Goal: Transaction & Acquisition: Subscribe to service/newsletter

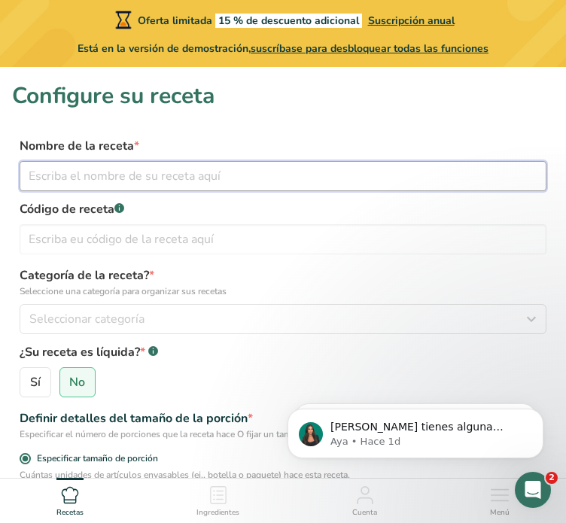
paste input "[PERSON_NAME] con cacao y crema de cacahuate orgánica."
type input "[PERSON_NAME] con cacao y crema de cacahuate orgánica"
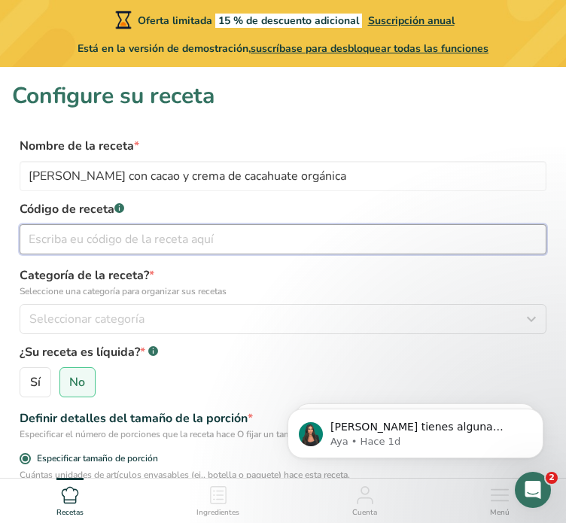
click at [160, 235] on input "text" at bounding box center [283, 239] width 527 height 30
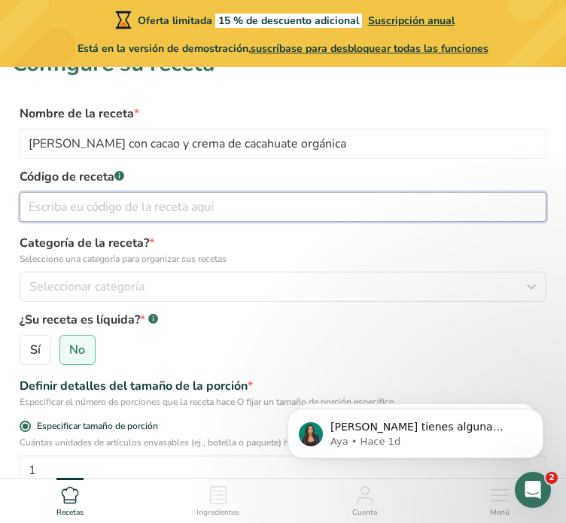
scroll to position [33, 0]
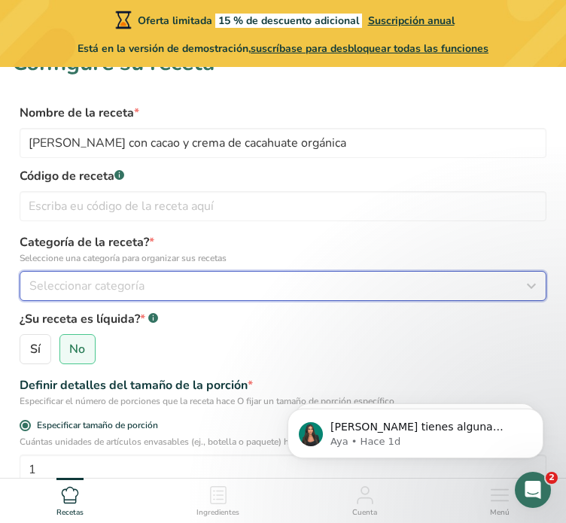
click at [129, 281] on span "Seleccionar categoría" at bounding box center [86, 286] width 115 height 18
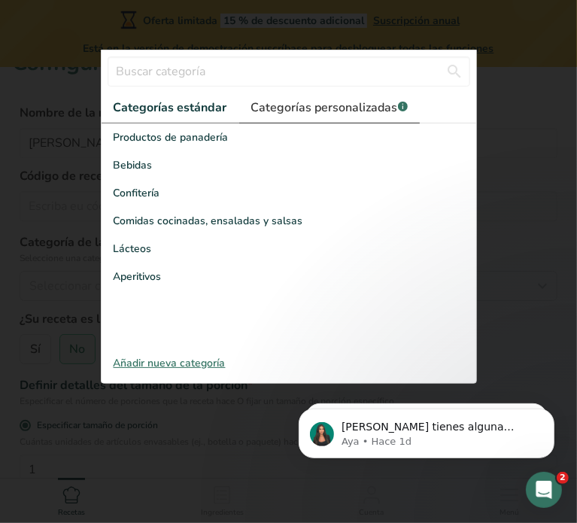
click at [275, 108] on span "Categorías personalizadas .a-a{fill:#347362;}.b-a{fill:#fff;}" at bounding box center [329, 108] width 157 height 18
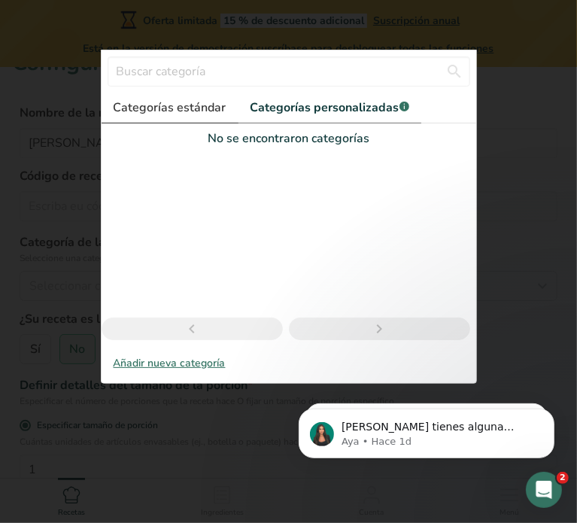
click at [192, 117] on link "Categorías estándar" at bounding box center [170, 108] width 137 height 31
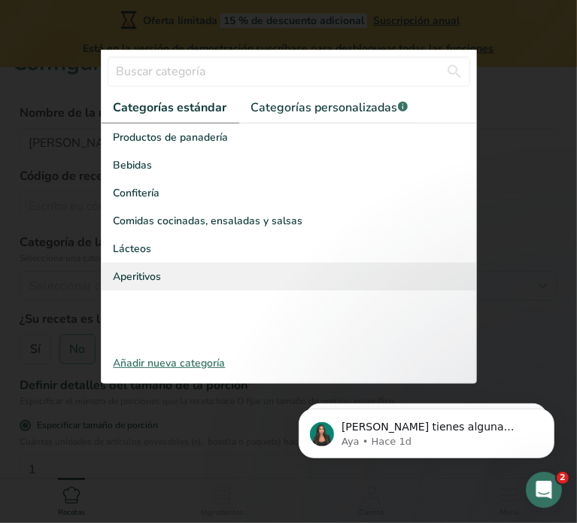
click at [143, 270] on span "Aperitivos" at bounding box center [138, 277] width 48 height 16
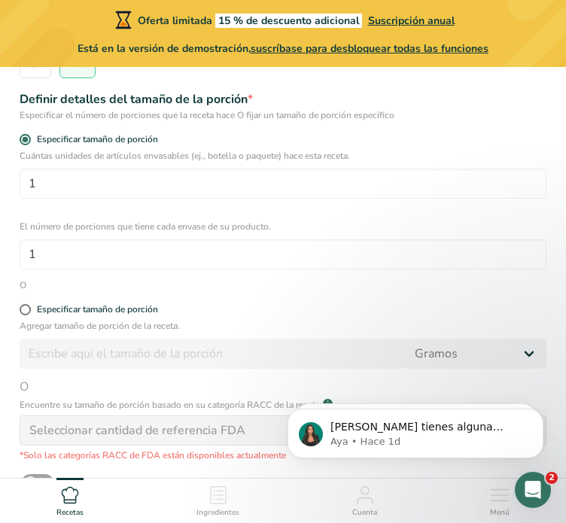
scroll to position [331, 0]
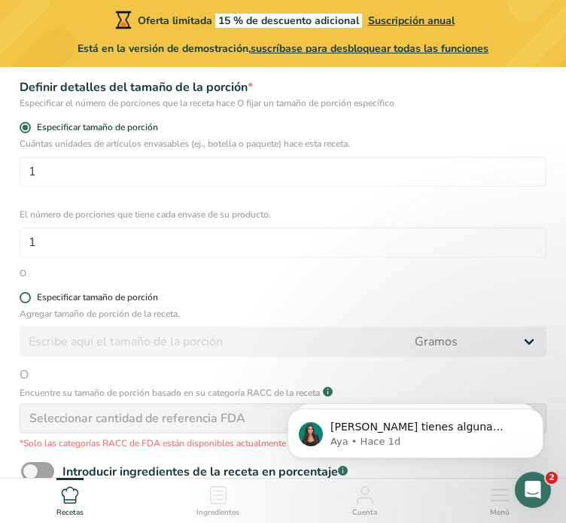
click at [21, 294] on span at bounding box center [25, 297] width 11 height 11
click at [21, 294] on input "Especificar tamaño de porción" at bounding box center [25, 298] width 10 height 10
radio input "true"
radio input "false"
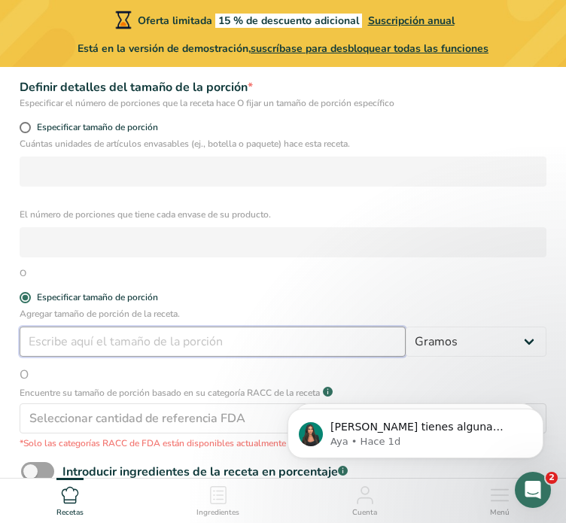
click at [63, 350] on input "number" at bounding box center [213, 342] width 386 height 30
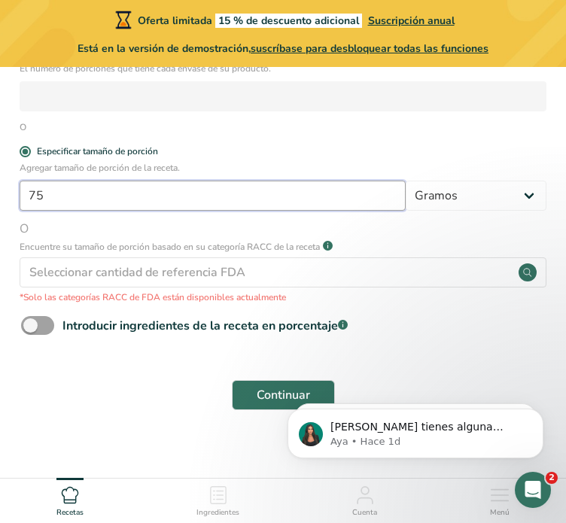
scroll to position [480, 0]
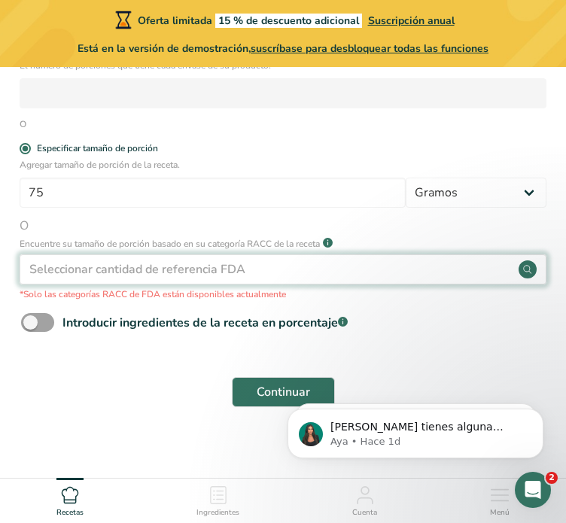
click at [517, 273] on div "Seleccionar cantidad de referencia FDA" at bounding box center [283, 269] width 527 height 30
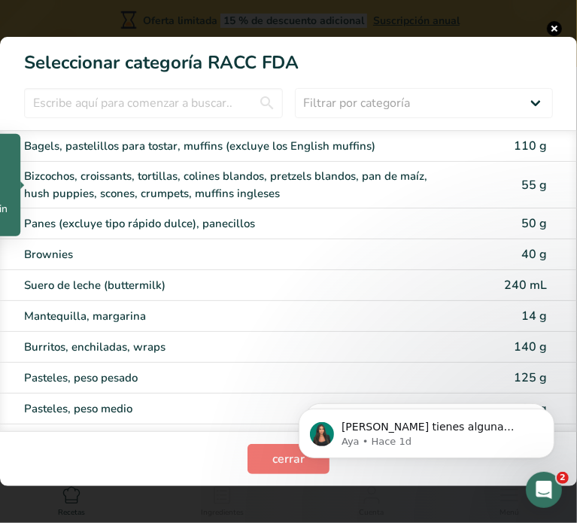
click at [260, 193] on div "Bizcochos, croissants, tortillas, colines blandos, pretzels blandos, pan de maí…" at bounding box center [227, 185] width 406 height 34
type input "55"
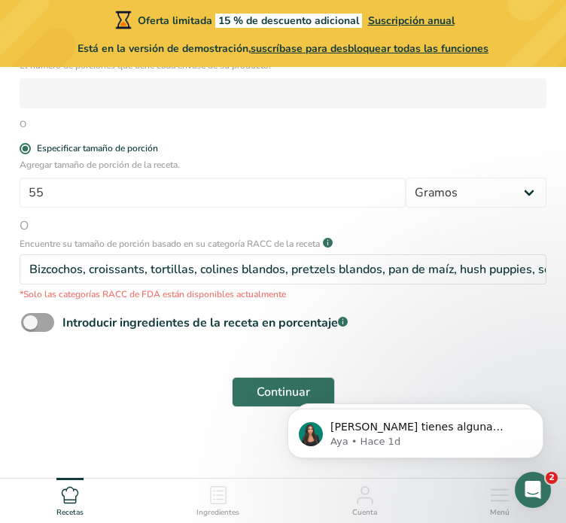
scroll to position [491, 0]
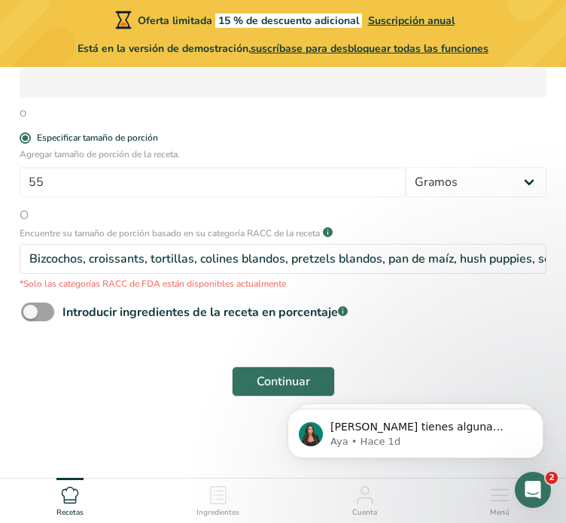
click html "[PERSON_NAME] tienes alguna pregunta no dudes en consultarnos. ¡Estamos aquí pa…"
click at [39, 309] on span at bounding box center [37, 312] width 33 height 19
click at [31, 309] on input "Introducir ingredientes de la receta en porcentaje .a-a{fill:#347362;}.b-a{fill…" at bounding box center [26, 312] width 10 height 10
checkbox input "true"
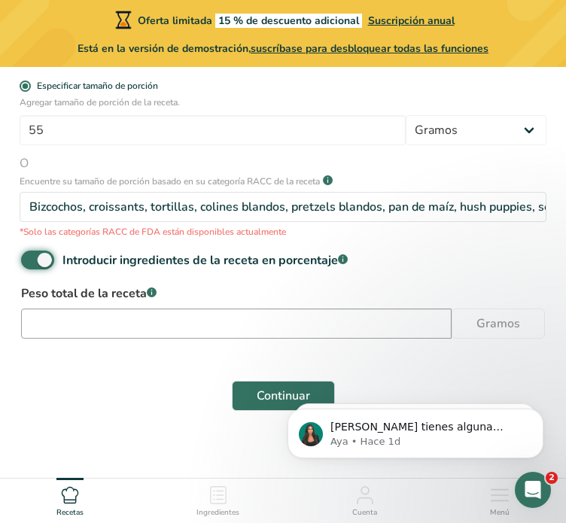
scroll to position [557, 0]
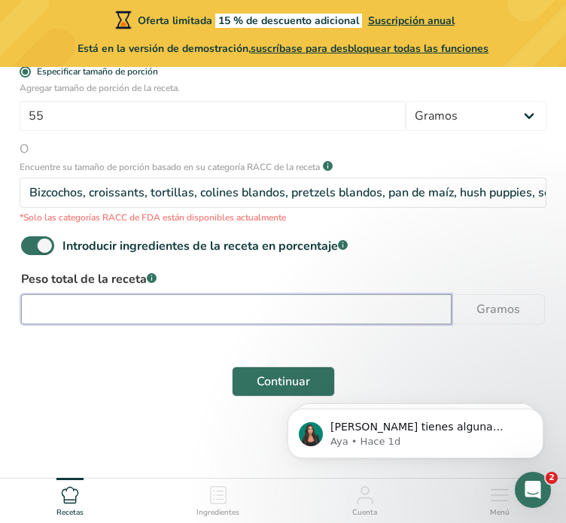
click at [202, 315] on input "number" at bounding box center [236, 309] width 431 height 30
click at [257, 320] on input "number" at bounding box center [236, 309] width 431 height 30
click at [434, 313] on input "number" at bounding box center [236, 309] width 431 height 30
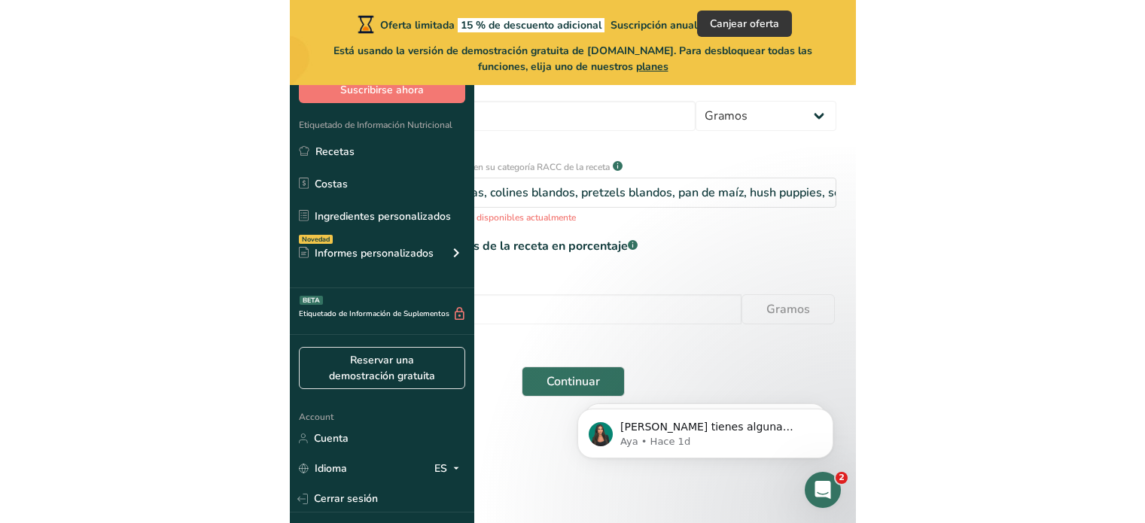
scroll to position [258, 0]
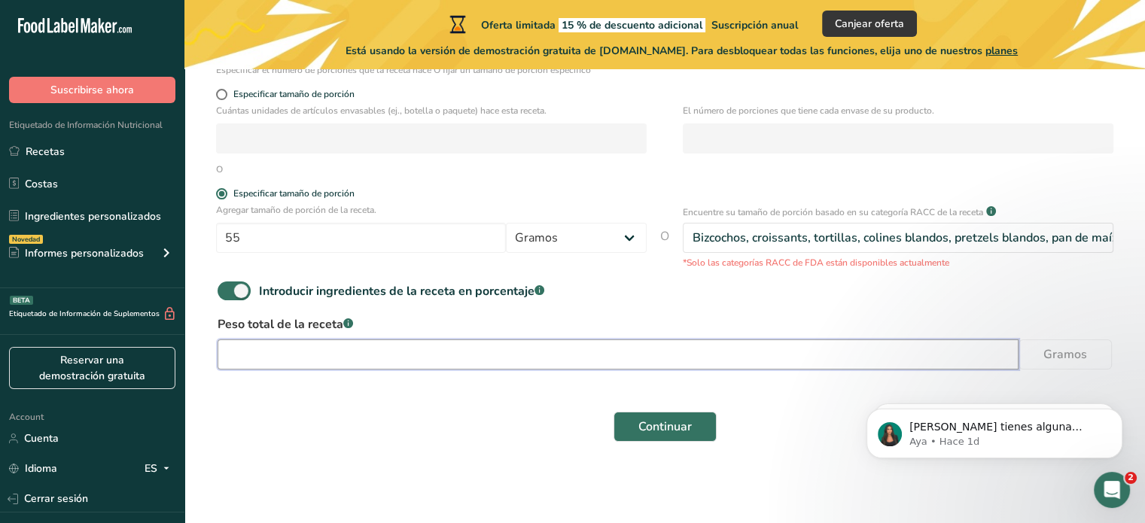
click at [525, 354] on input "number" at bounding box center [618, 354] width 801 height 30
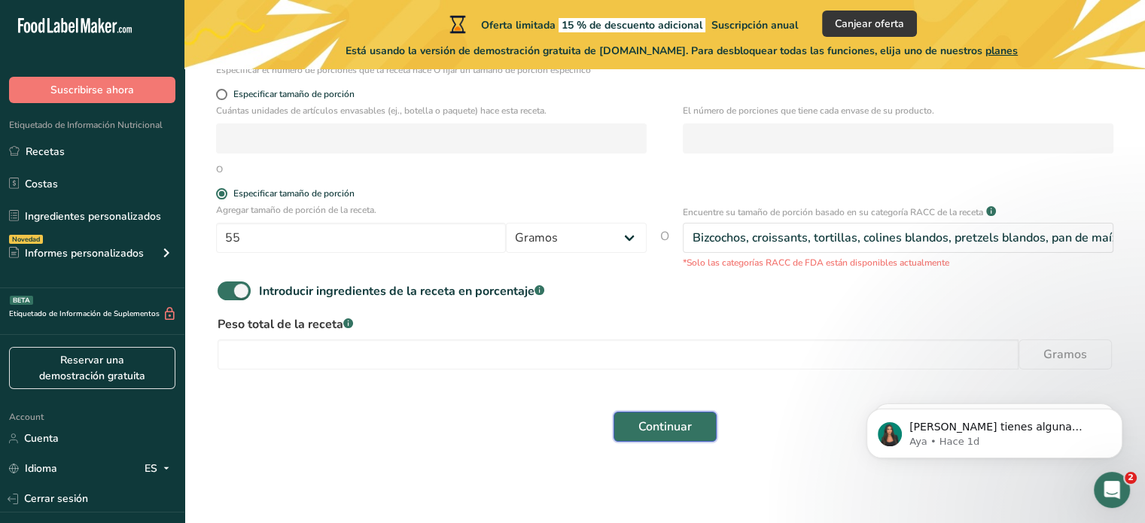
click at [565, 423] on span "Continuar" at bounding box center [664, 427] width 53 height 18
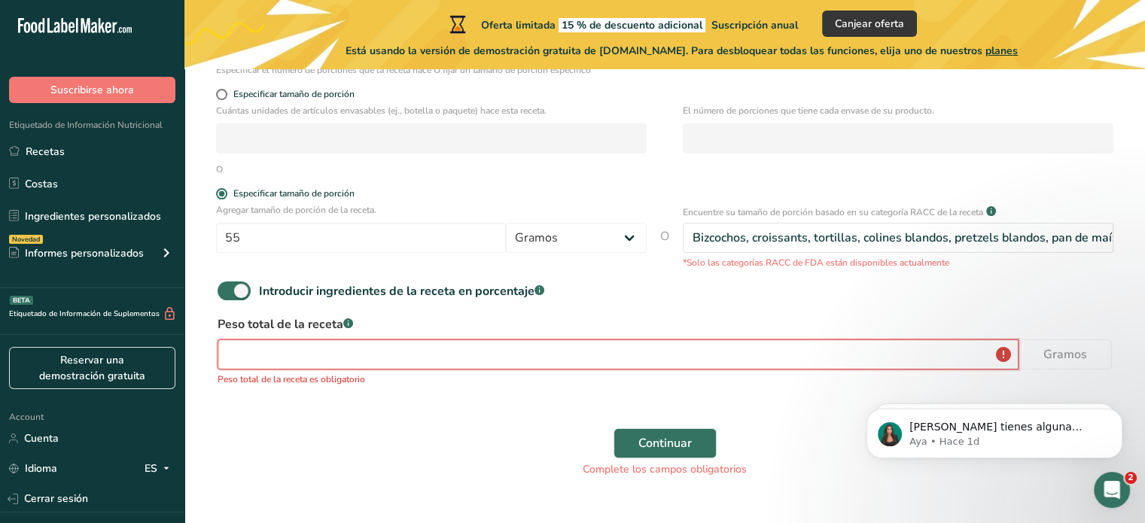
click at [498, 348] on input "number" at bounding box center [618, 354] width 801 height 30
type input "4"
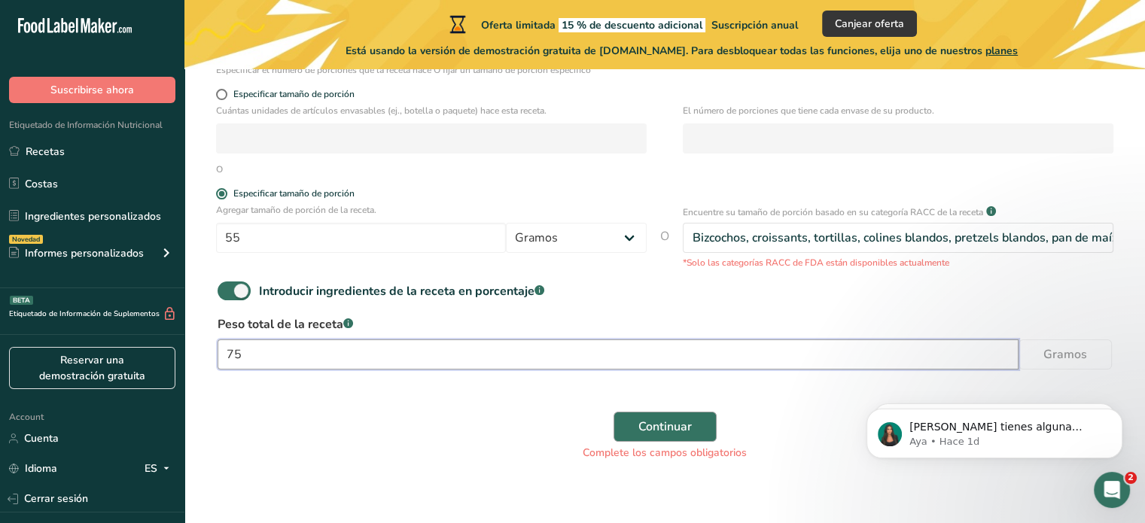
type input "75"
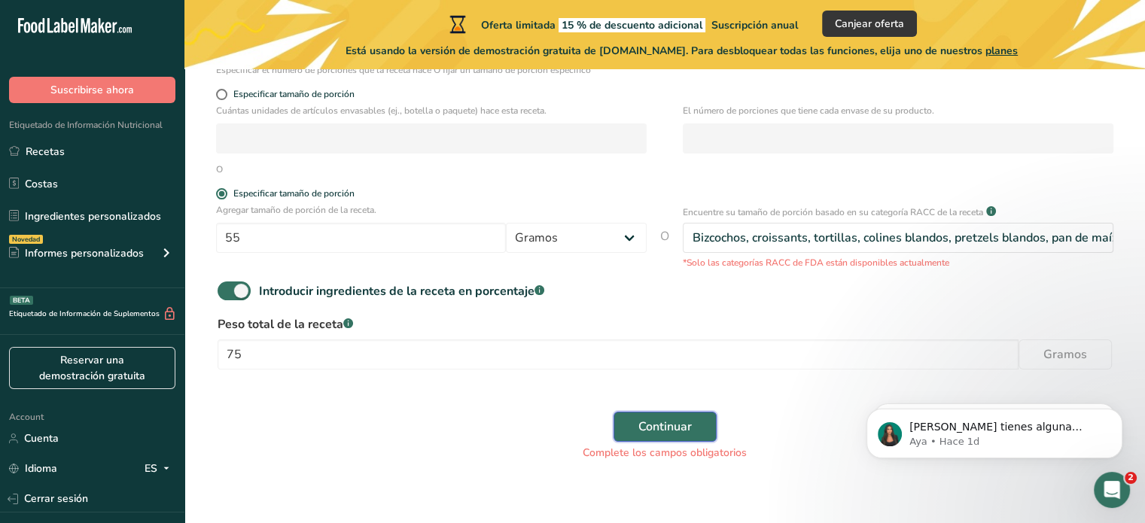
click at [565, 417] on button "Continuar" at bounding box center [664, 427] width 103 height 30
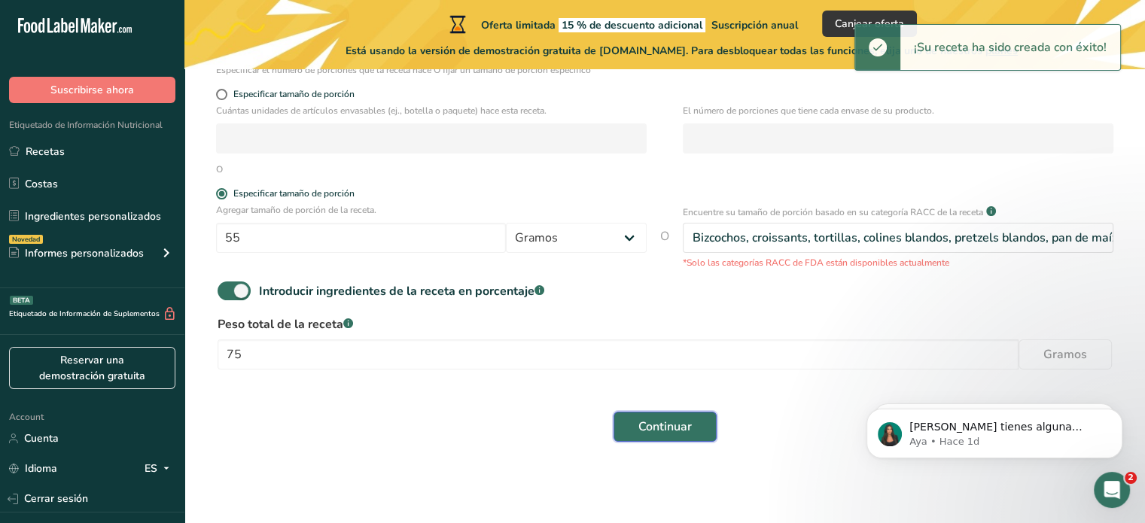
click at [565, 429] on span "Continuar" at bounding box center [664, 427] width 53 height 18
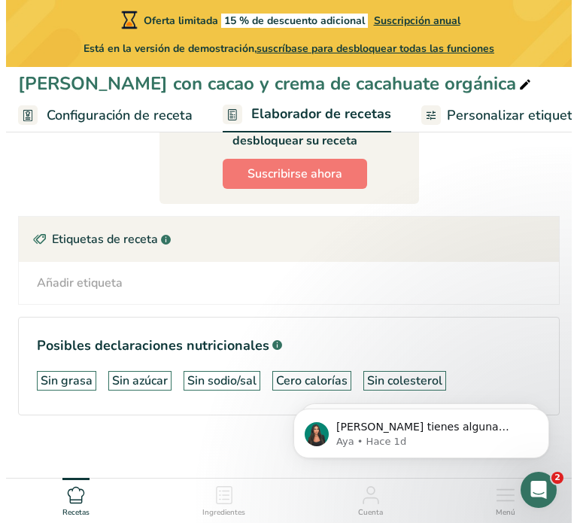
scroll to position [993, 0]
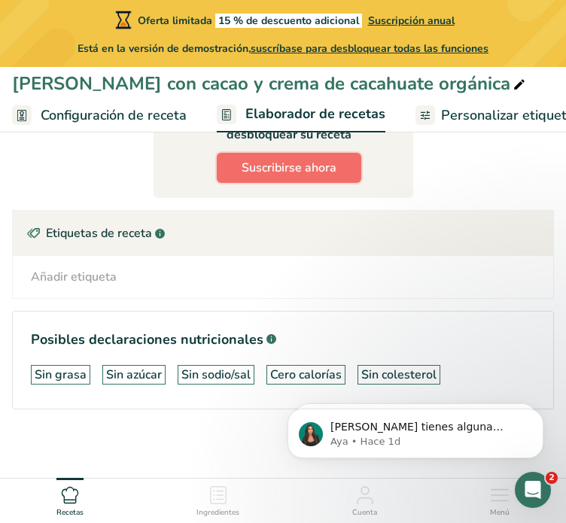
click at [327, 168] on span "Suscribirse ahora" at bounding box center [289, 168] width 95 height 18
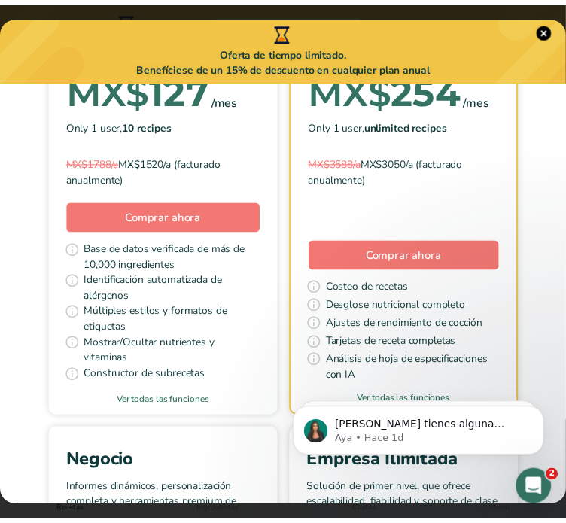
scroll to position [250, 0]
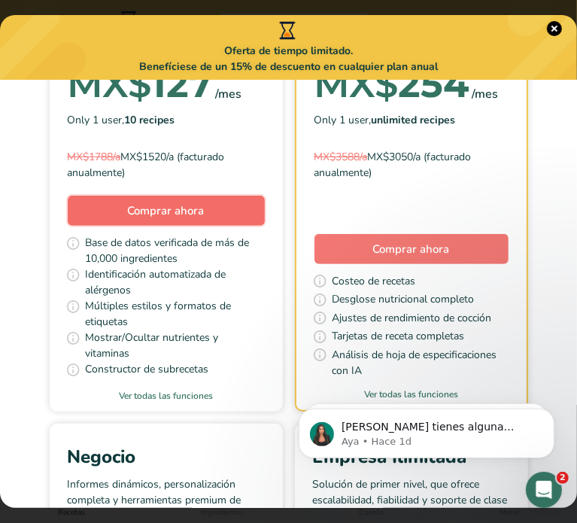
click at [208, 205] on button "Comprar ahora" at bounding box center [166, 211] width 197 height 30
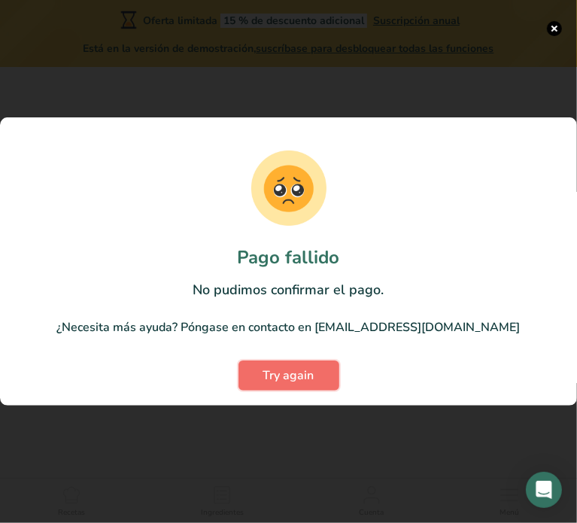
click at [285, 381] on span "Try again" at bounding box center [288, 376] width 51 height 18
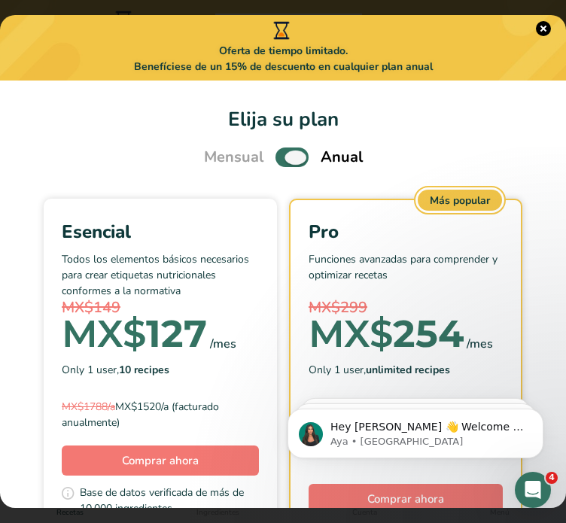
click at [286, 151] on span "Pick Your Pricing Plan Modal" at bounding box center [291, 157] width 33 height 19
click at [285, 153] on input "Pick Your Pricing Plan Modal" at bounding box center [280, 158] width 10 height 10
checkbox input "false"
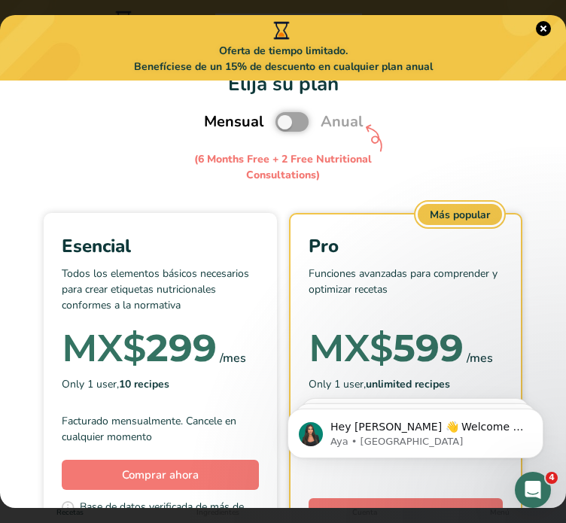
scroll to position [30, 0]
